Goal: Find specific page/section

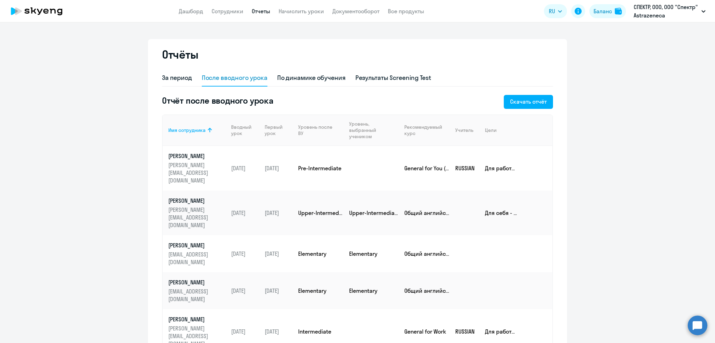
select select "50"
click at [227, 11] on link "Сотрудники" at bounding box center [228, 11] width 32 height 7
select select "30"
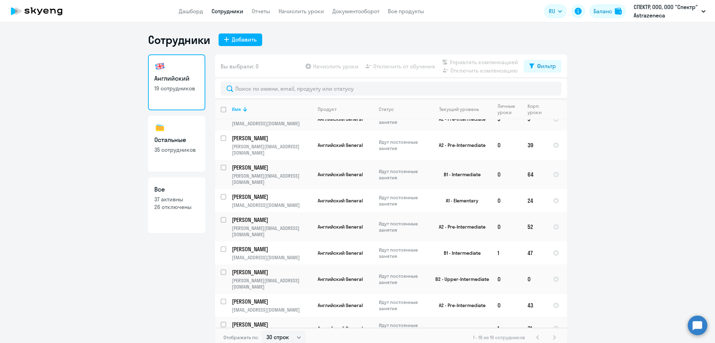
scroll to position [222, 0]
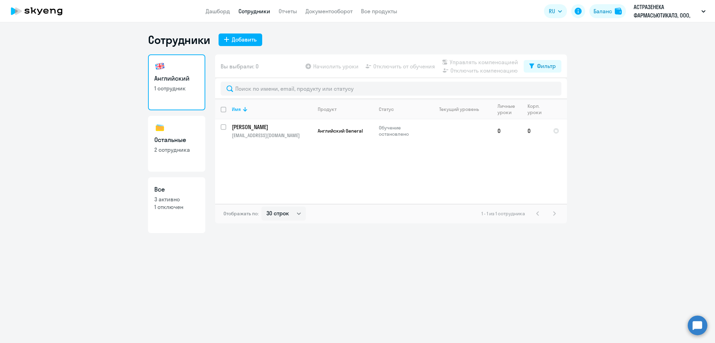
select select "30"
